Goal: Task Accomplishment & Management: Complete application form

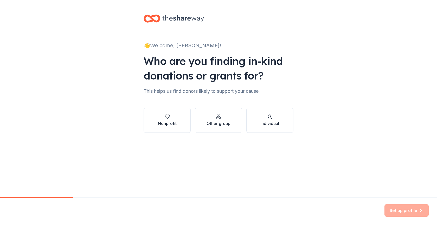
scroll to position [48, 0]
click at [279, 127] on div "Individual" at bounding box center [270, 124] width 19 height 6
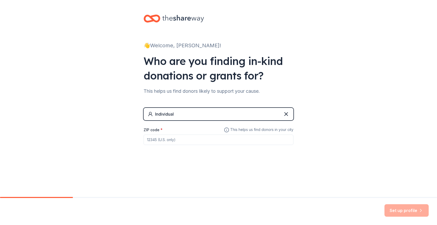
click at [144, 121] on div "Individual" at bounding box center [219, 114] width 150 height 12
click at [288, 116] on icon at bounding box center [286, 114] width 3 height 3
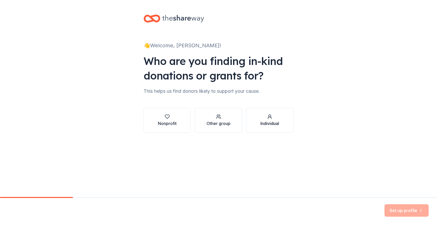
click at [294, 125] on button "Individual" at bounding box center [270, 120] width 47 height 25
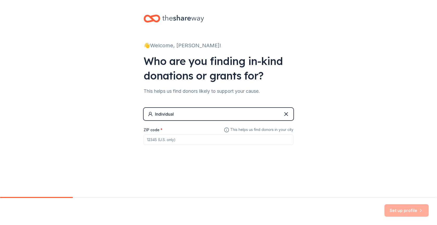
click at [171, 145] on input "ZIP code *" at bounding box center [219, 140] width 150 height 10
type input "48206"
click at [388, 210] on button "Set up profile" at bounding box center [407, 211] width 44 height 12
click at [391, 205] on div "Set up profile" at bounding box center [407, 211] width 44 height 12
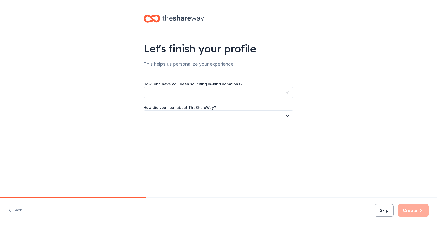
scroll to position [27, 0]
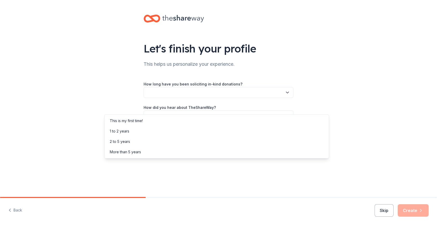
click at [290, 95] on icon "button" at bounding box center [287, 92] width 5 height 5
click at [268, 126] on div "This is my first time!" at bounding box center [217, 121] width 222 height 10
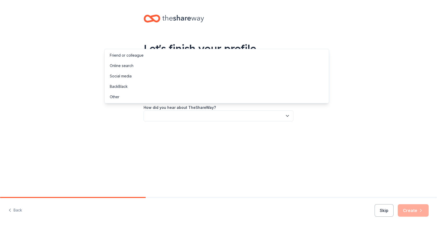
click at [272, 122] on button "button" at bounding box center [219, 116] width 150 height 11
click at [266, 60] on div "Friend or colleague" at bounding box center [217, 55] width 222 height 10
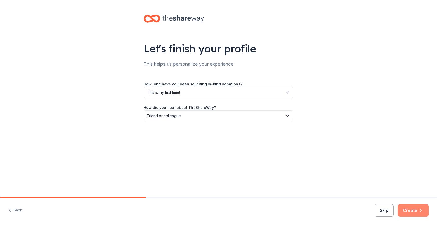
click at [398, 207] on button "Create" at bounding box center [413, 211] width 31 height 12
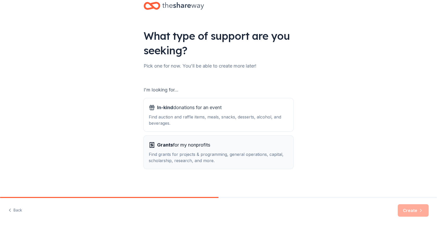
scroll to position [124, 0]
click at [214, 114] on div "Find auction and raffle items, meals, snacks, desserts, alcohol, and beverages." at bounding box center [219, 120] width 140 height 12
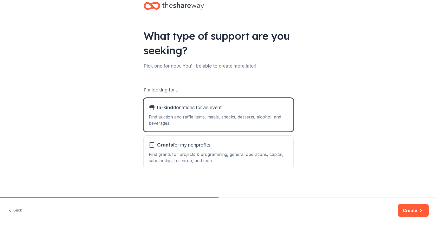
scroll to position [125, 0]
click at [398, 205] on button "Create" at bounding box center [413, 211] width 31 height 12
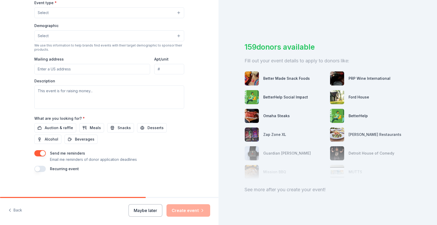
scroll to position [329, 0]
click at [34, 166] on button "button" at bounding box center [39, 169] width 11 height 6
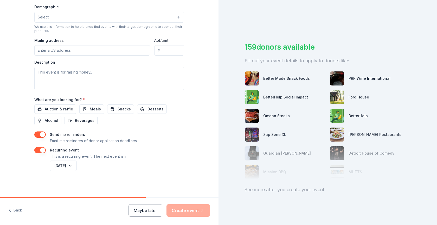
scroll to position [183, 0]
